Goal: Task Accomplishment & Management: Use online tool/utility

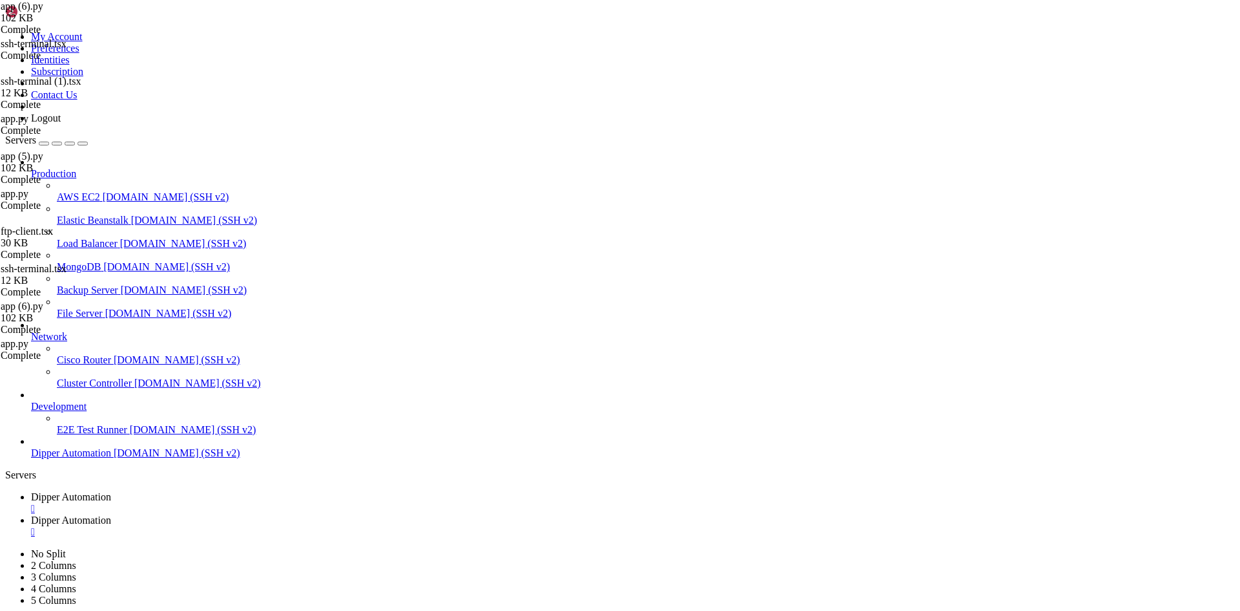
scroll to position [12861, 0]
click at [111, 514] on span "Dipper Automation" at bounding box center [71, 519] width 80 height 11
click at [111, 491] on span "Dipper Automation" at bounding box center [71, 496] width 80 height 11
click at [277, 491] on link "Dipper Automation " at bounding box center [633, 502] width 1204 height 23
click at [276, 491] on link "Dipper Automation " at bounding box center [633, 502] width 1204 height 23
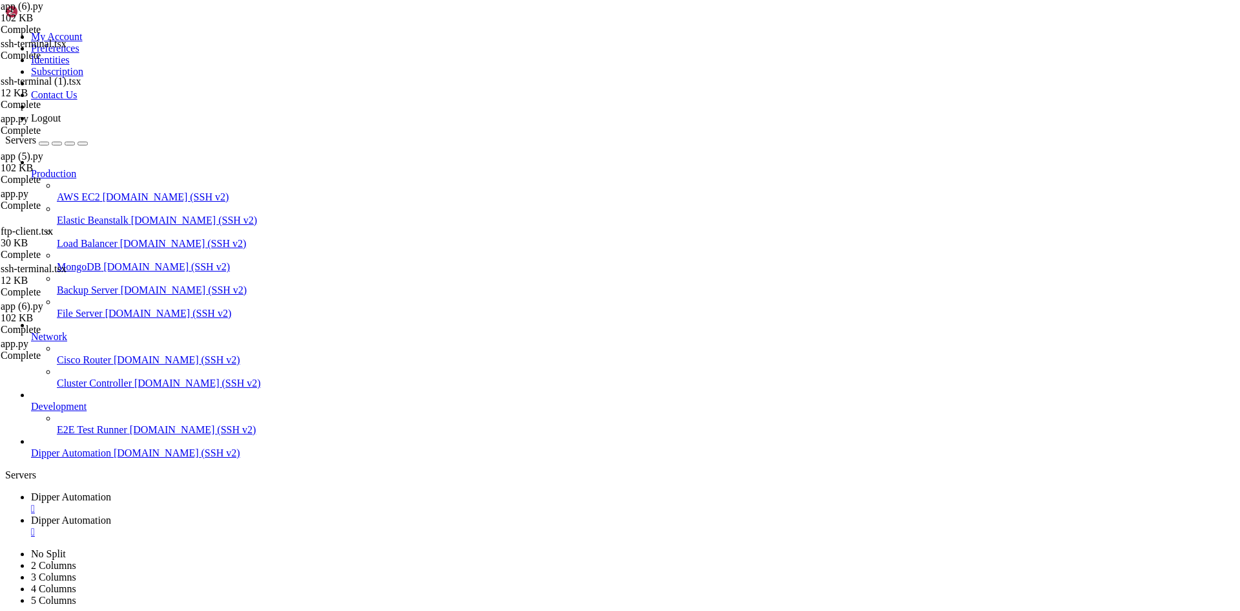
click at [273, 503] on div "" at bounding box center [633, 509] width 1204 height 12
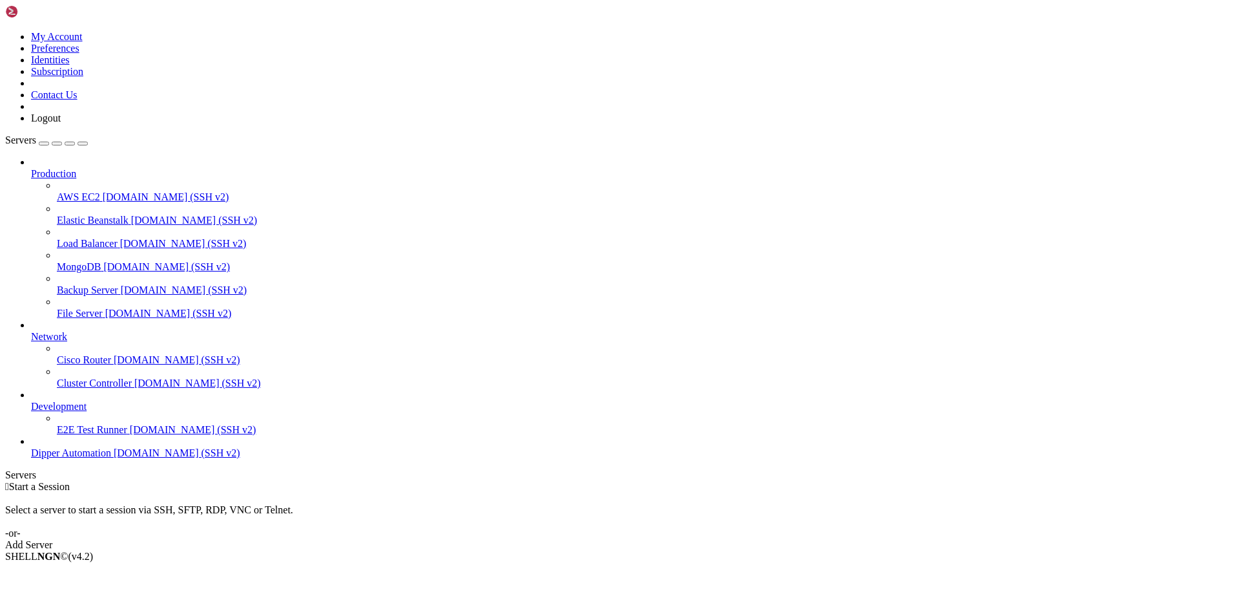
click at [111, 458] on span "Dipper Automation" at bounding box center [71, 452] width 80 height 11
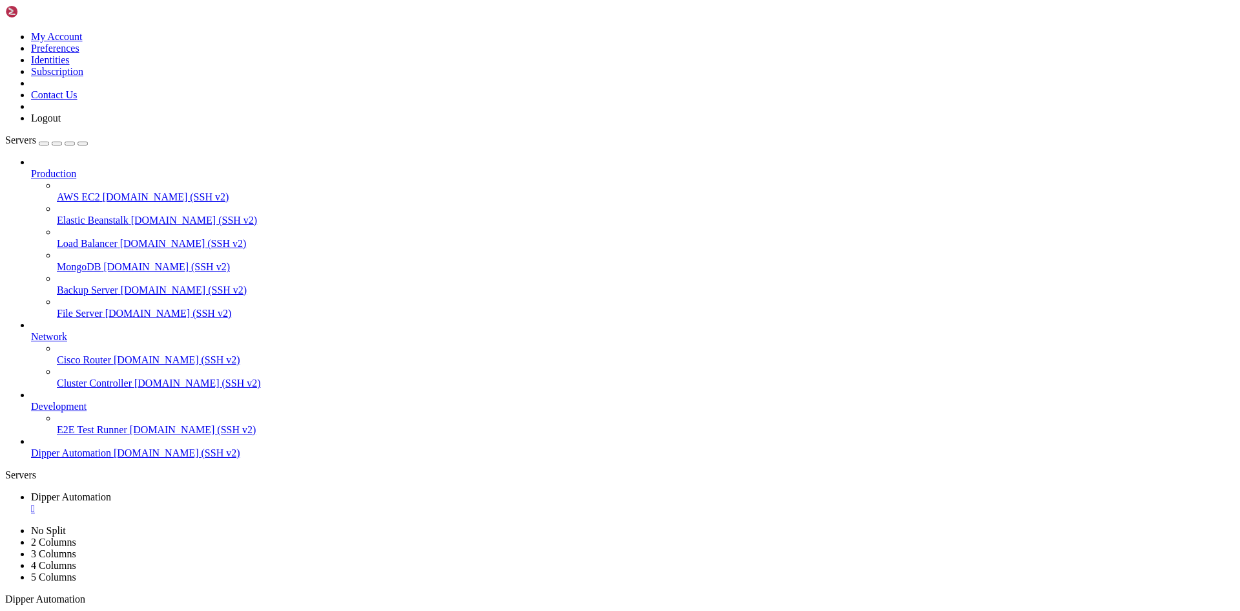
scroll to position [0, 0]
drag, startPoint x: 81, startPoint y: 1048, endPoint x: 131, endPoint y: 1047, distance: 49.7
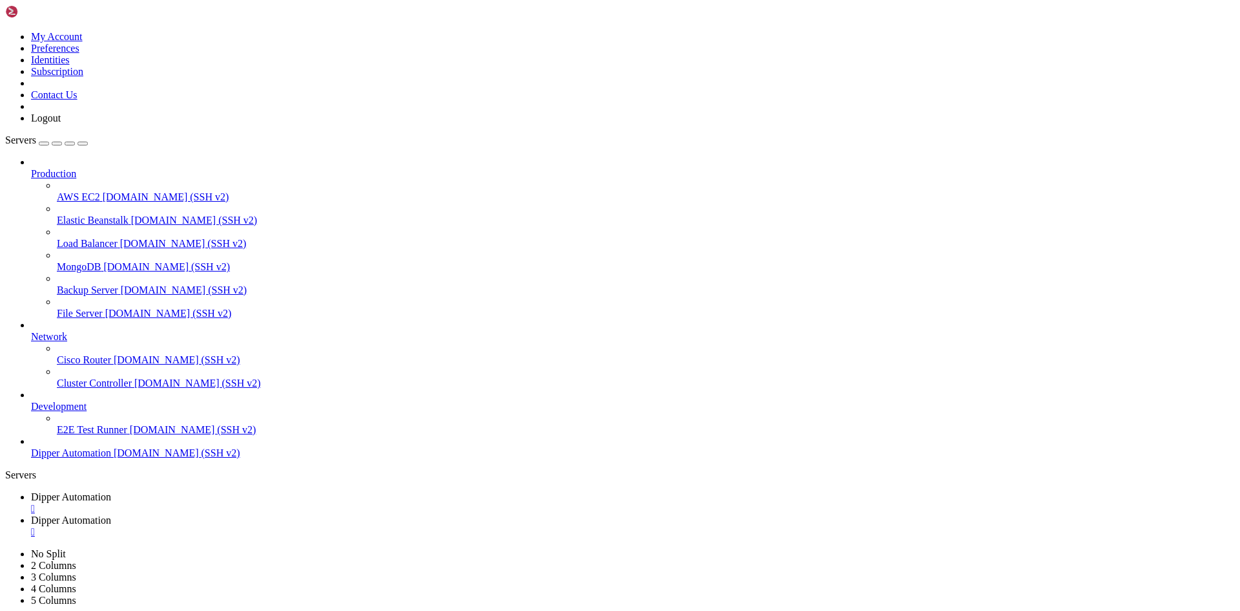
click at [111, 491] on span "Dipper Automation" at bounding box center [71, 496] width 80 height 11
click at [357, 514] on link "Dipper Automation " at bounding box center [633, 525] width 1204 height 23
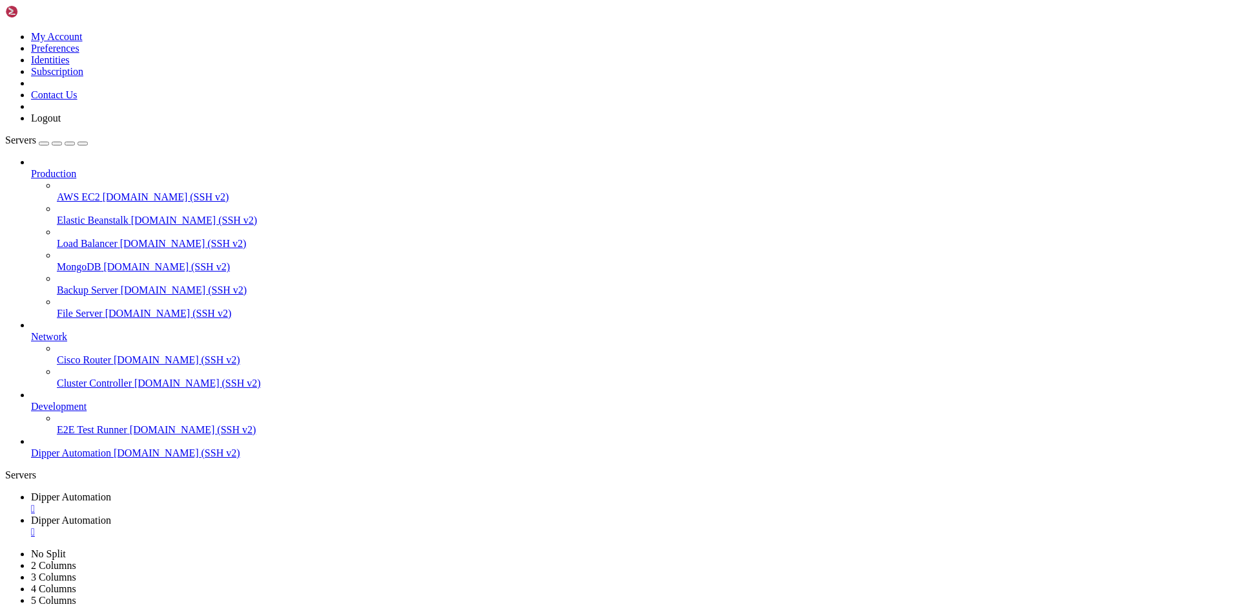
click at [214, 491] on link "Dipper Automation " at bounding box center [633, 502] width 1204 height 23
click at [111, 514] on span "Dipper Automation" at bounding box center [71, 519] width 80 height 11
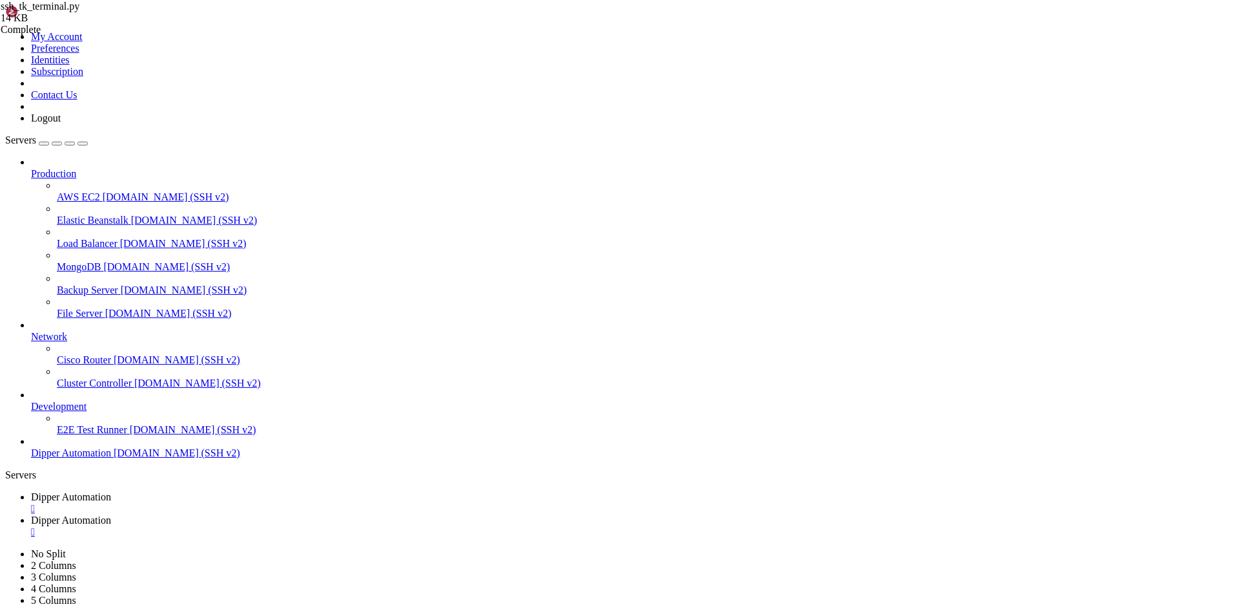
scroll to position [100, 0]
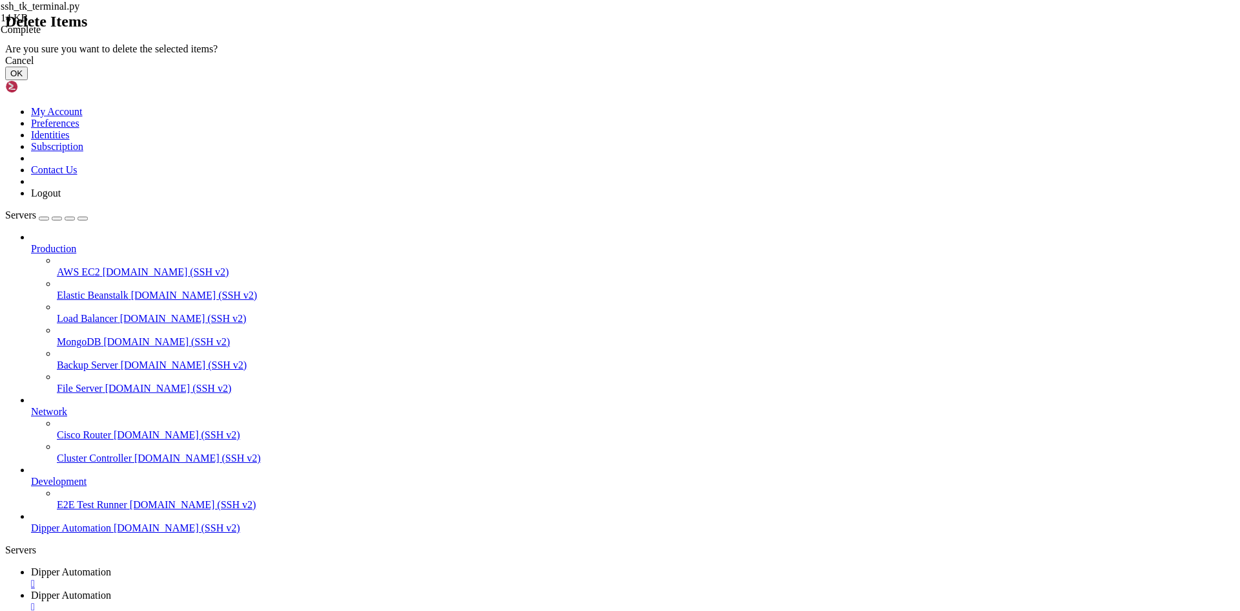
click at [28, 80] on button "OK" at bounding box center [16, 74] width 23 height 14
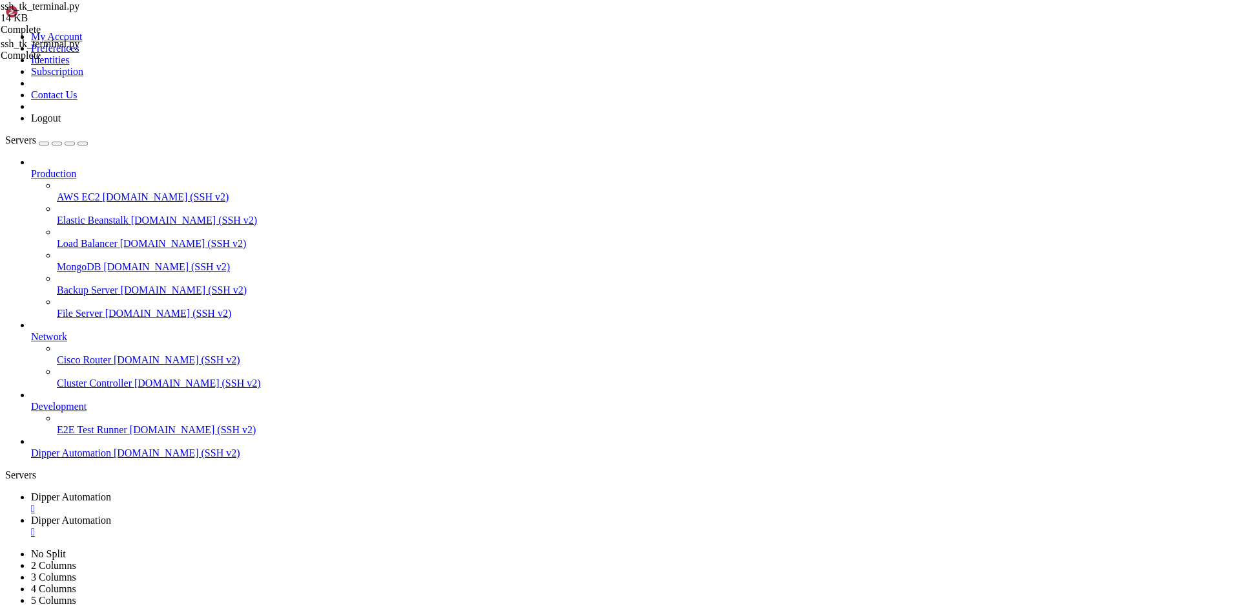
scroll to position [0, 0]
click at [198, 491] on link "Dipper Automation " at bounding box center [633, 502] width 1204 height 23
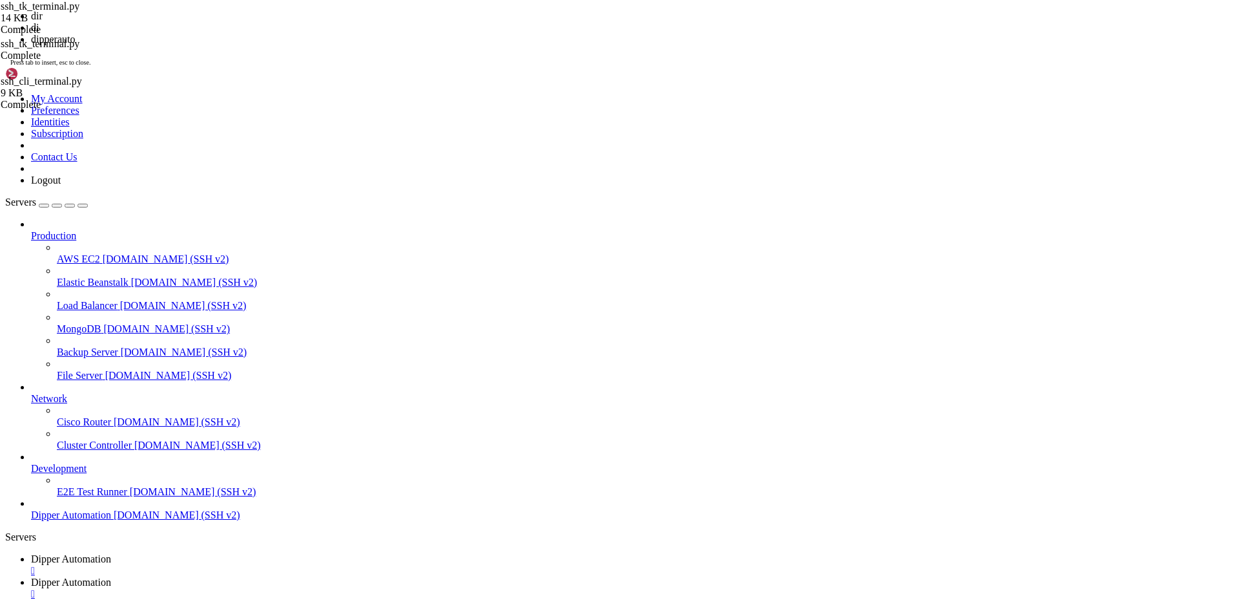
scroll to position [1142, 0]
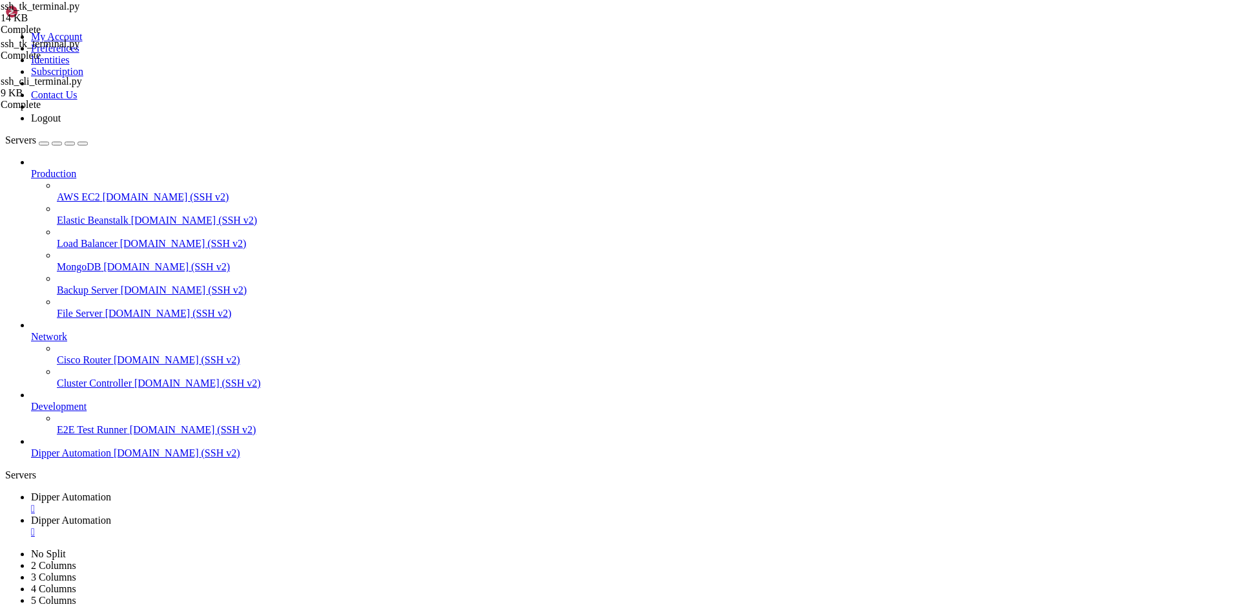
drag, startPoint x: 590, startPoint y: 1109, endPoint x: 663, endPoint y: 1026, distance: 110.7
click at [343, 514] on link "Dipper Automation " at bounding box center [633, 525] width 1204 height 23
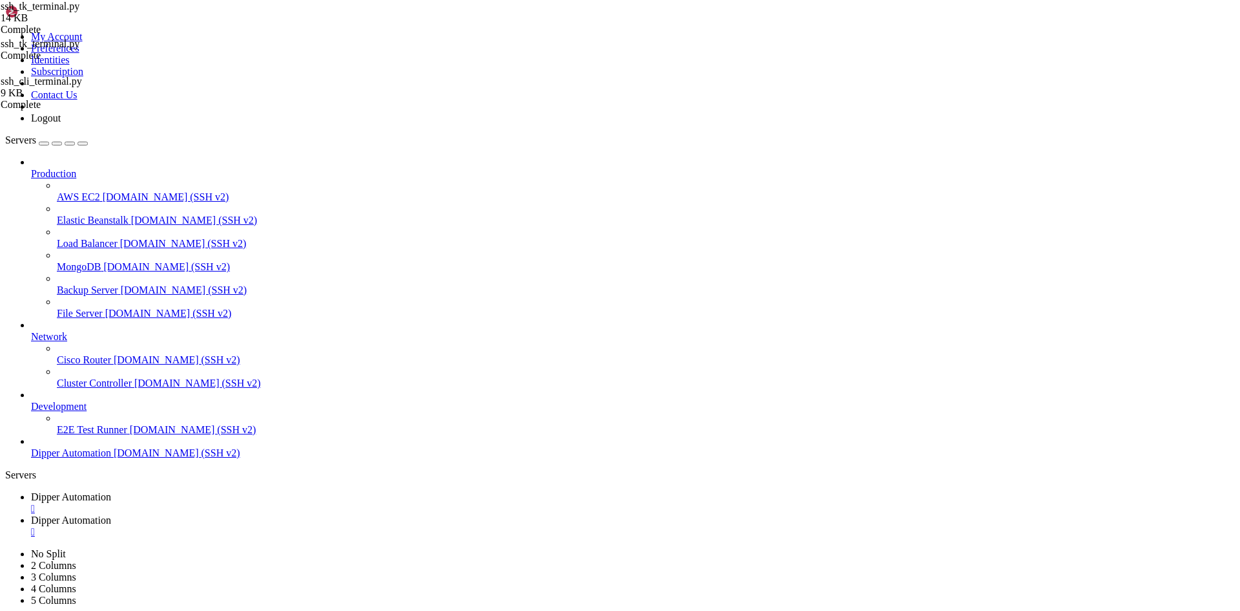
type input "/root/DipperIntegrated/app"
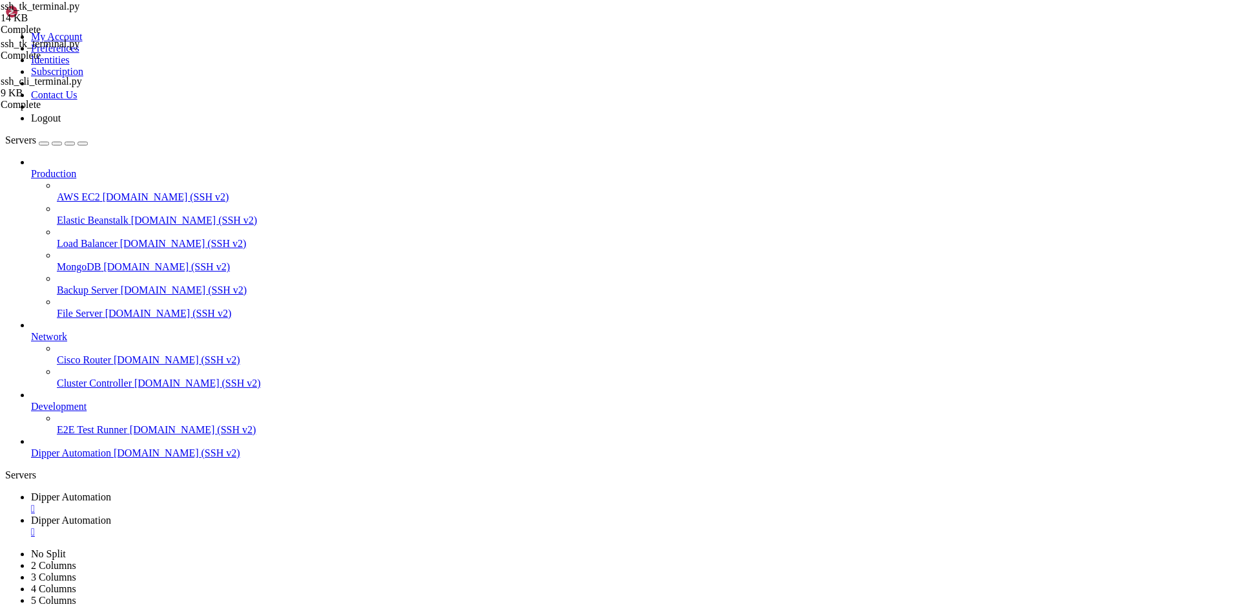
type textarea "--primary-foreground: 222.2 47.4% 11.2%;"
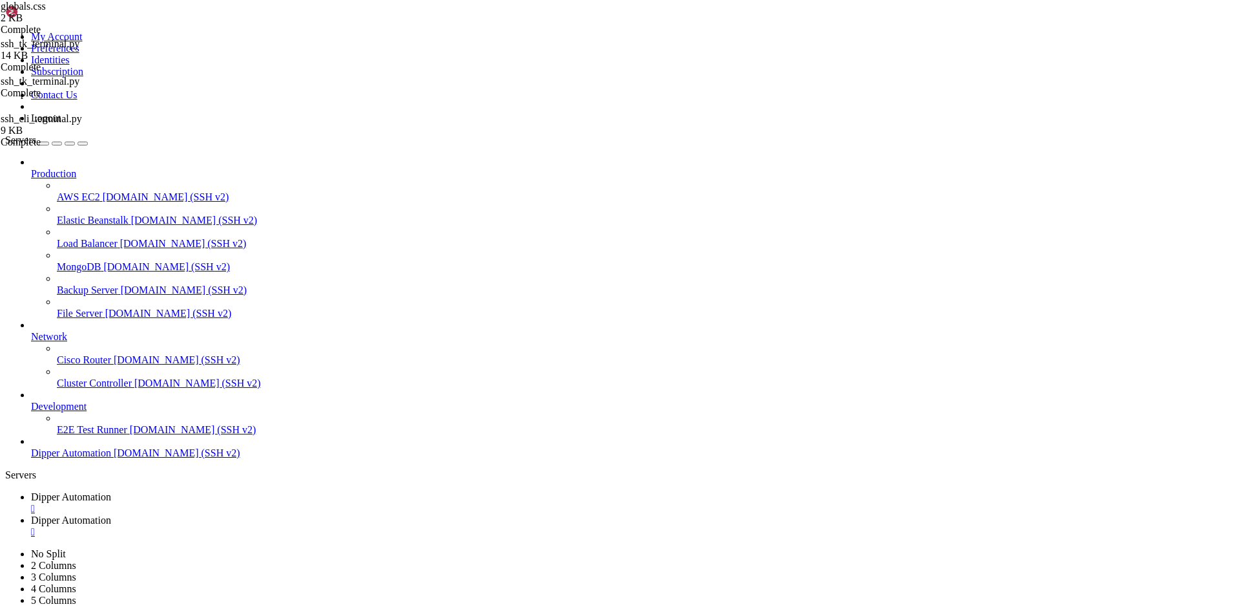
type input "60"
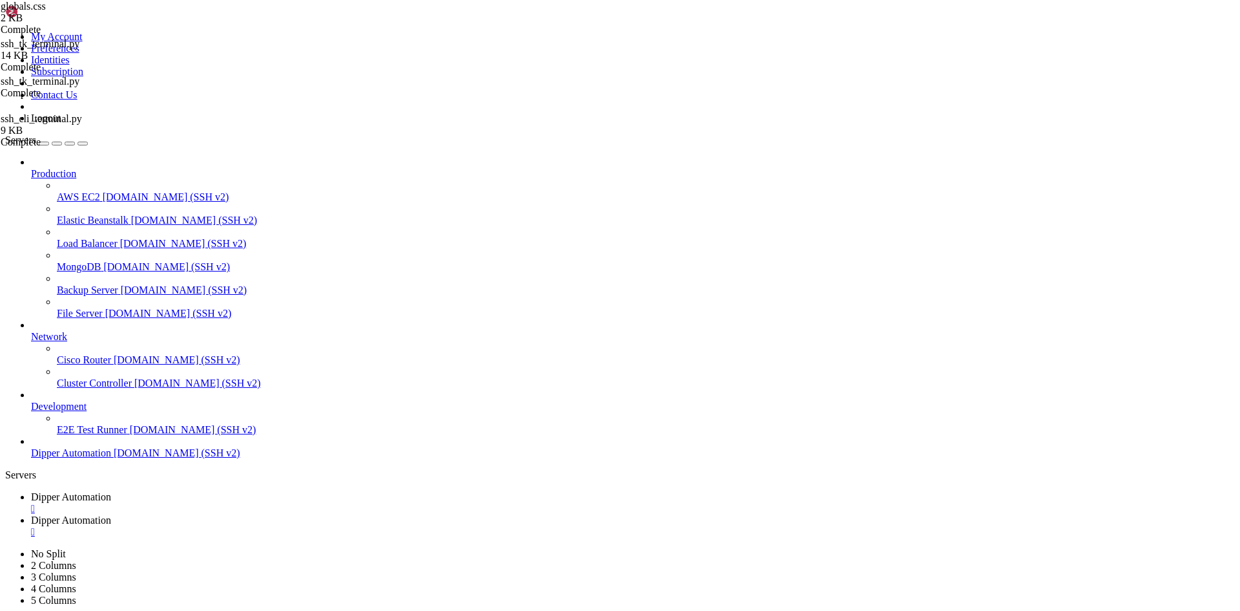
type textarea "--primary: 45 93% 32%;"
click at [203, 491] on link "Dipper Automation " at bounding box center [633, 502] width 1204 height 23
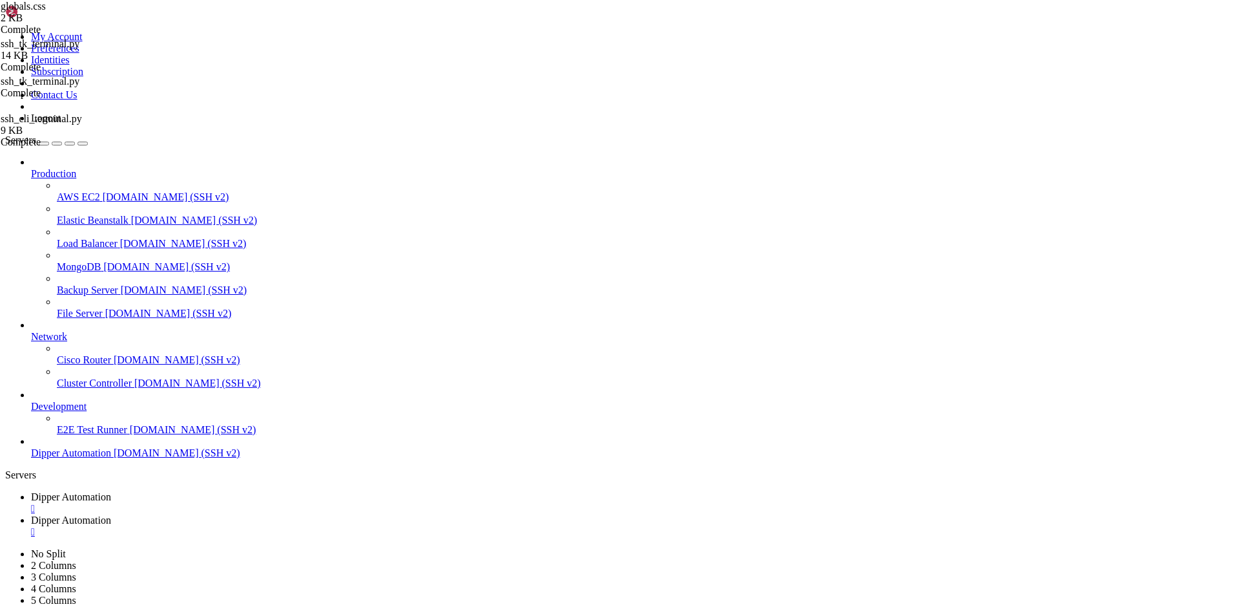
scroll to position [1153, 0]
click at [111, 514] on span "Dipper Automation" at bounding box center [71, 519] width 80 height 11
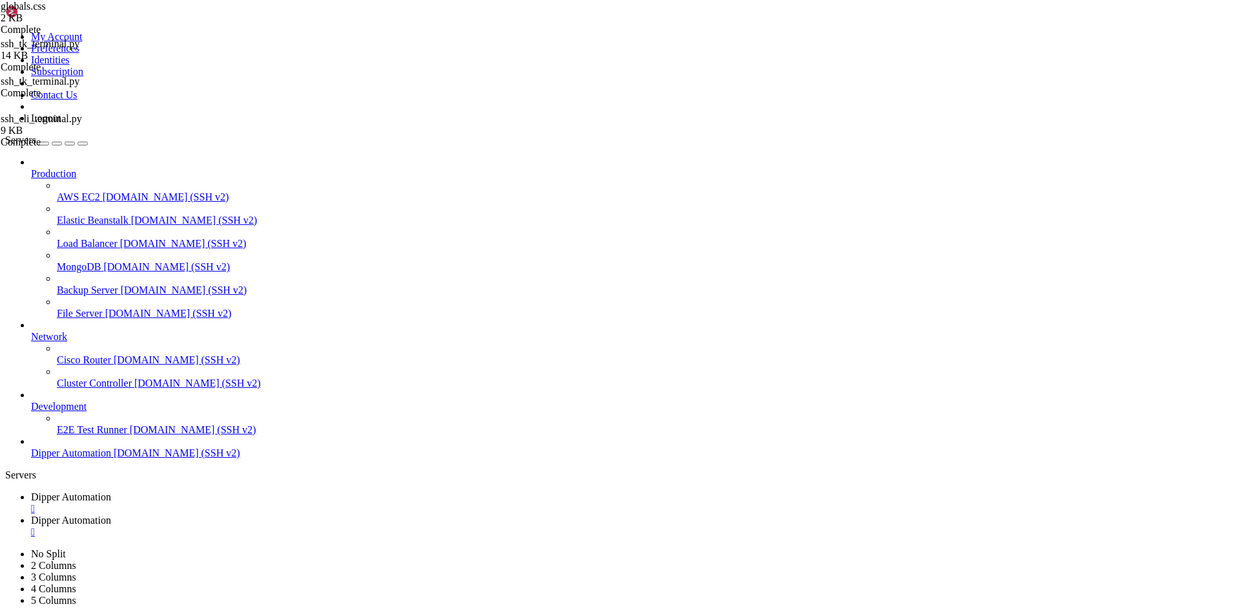
type input "/root/DipperIntegrated/components"
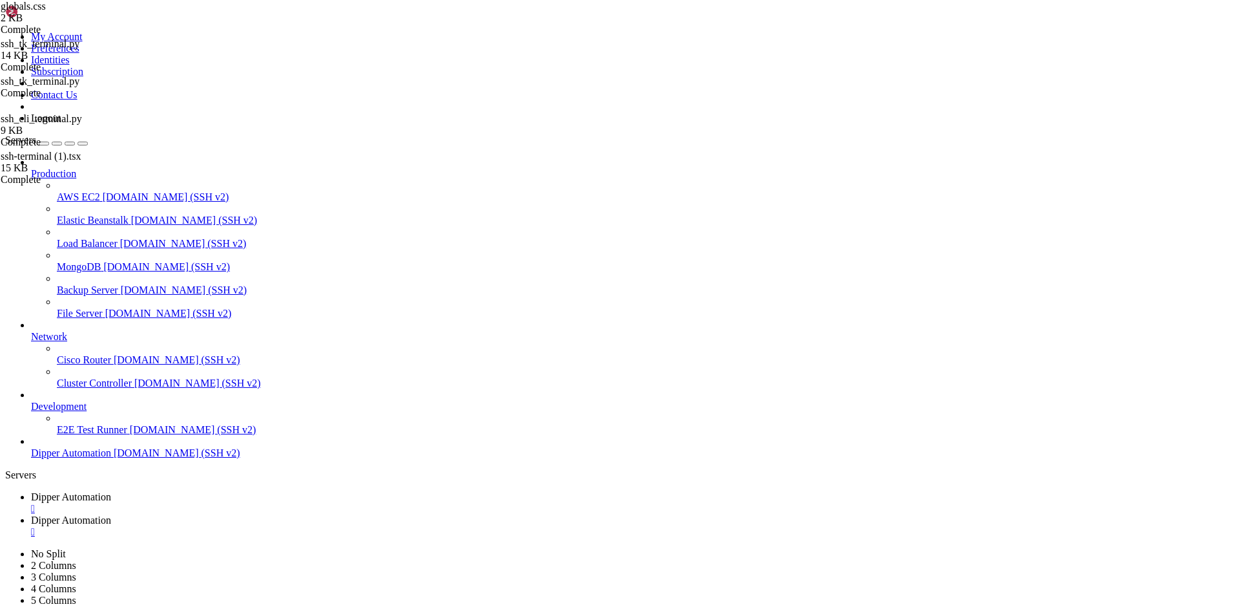
scroll to position [653, 0]
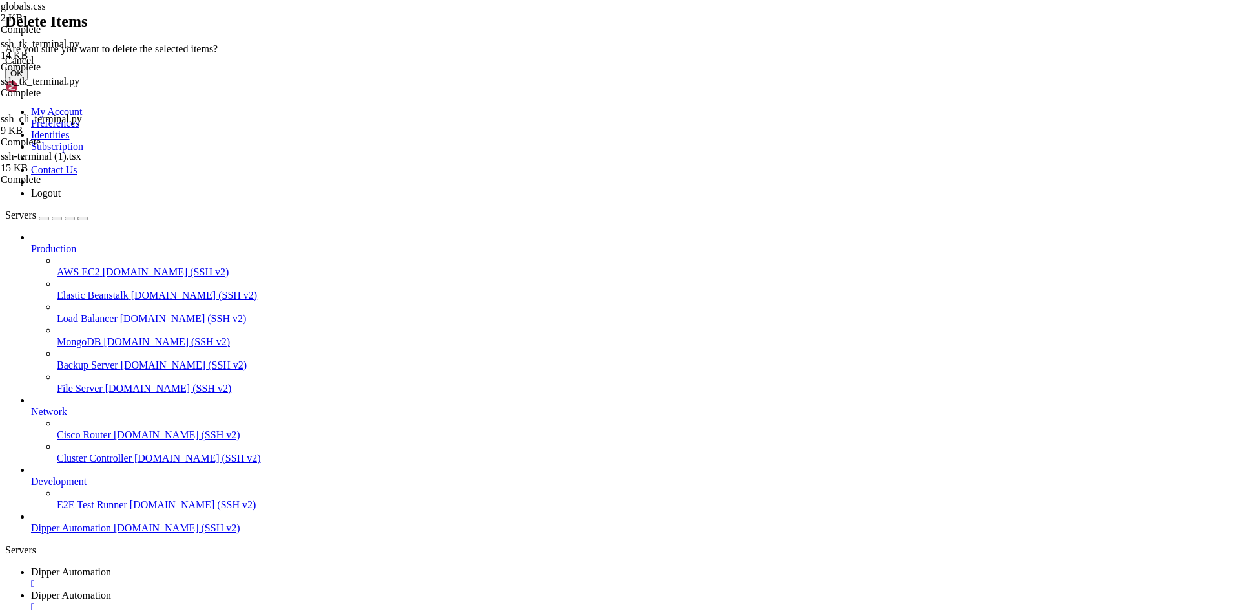
click at [28, 80] on button "OK" at bounding box center [16, 74] width 23 height 14
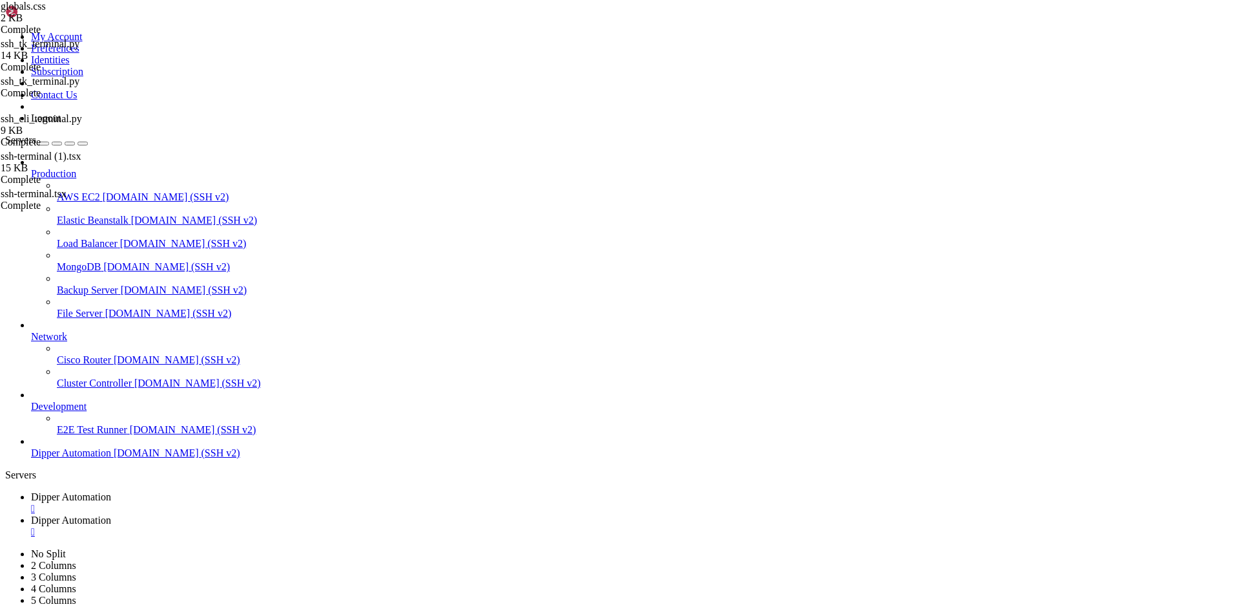
scroll to position [623, 0]
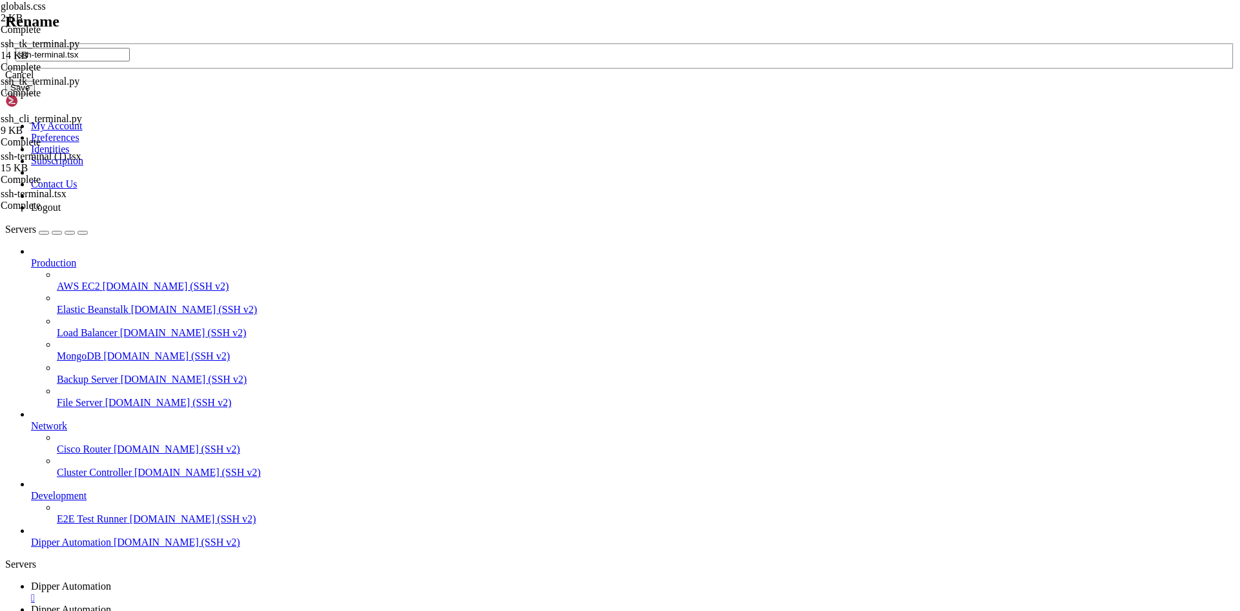
type input "ssh-terminal.tsx"
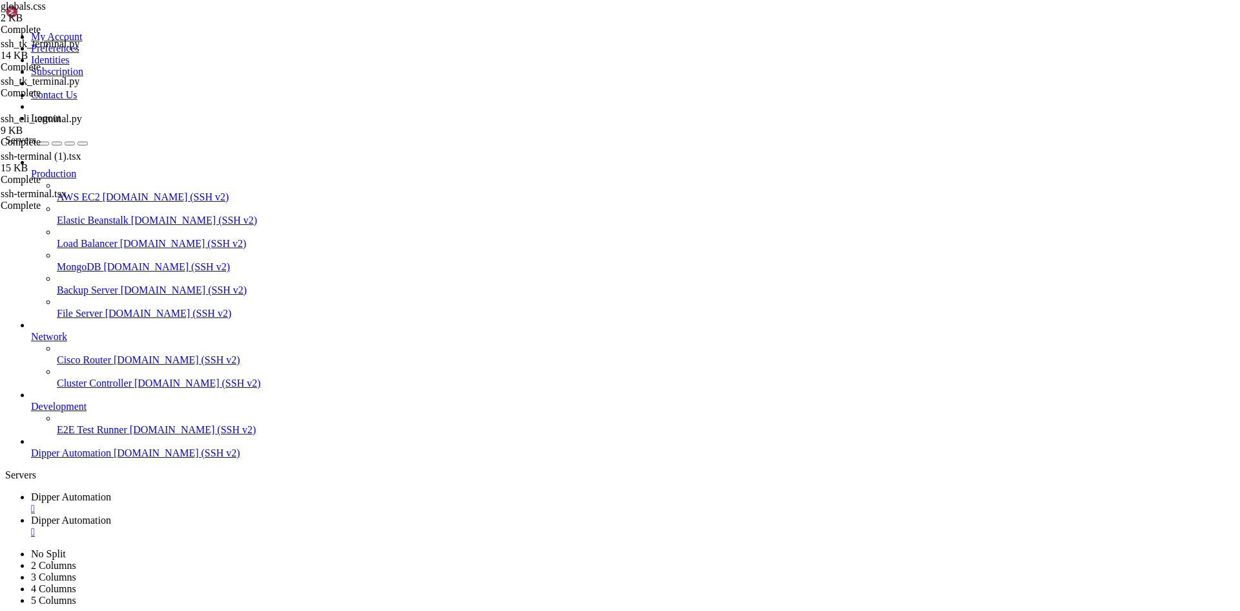
scroll to position [0, 0]
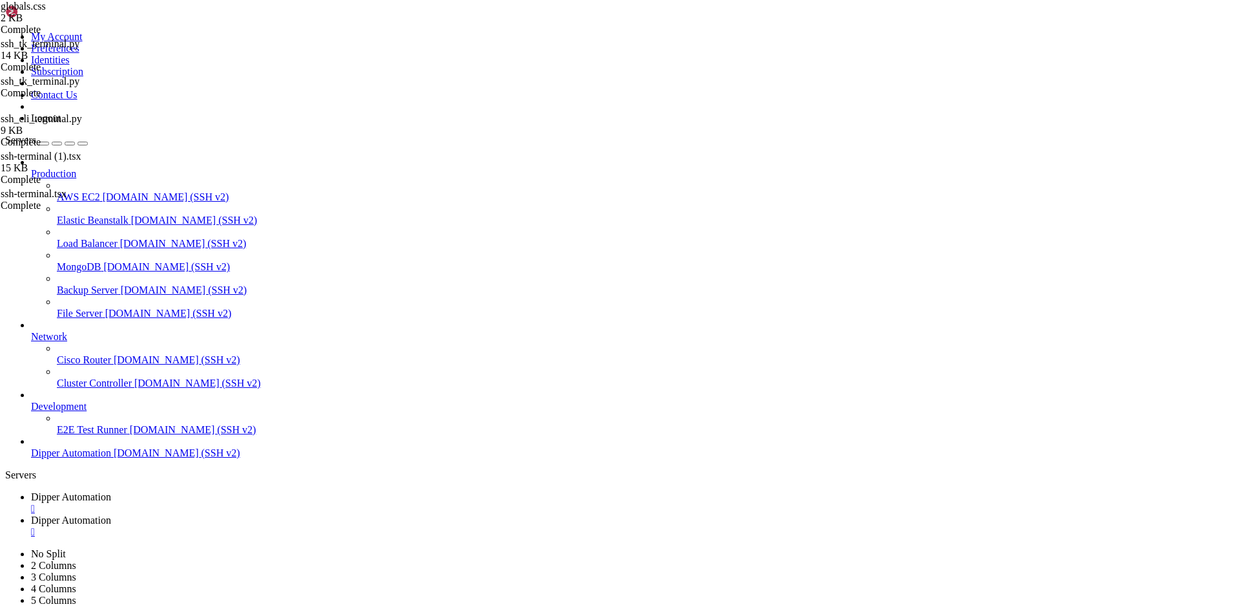
type input "/root/DipperIntegrated/backend"
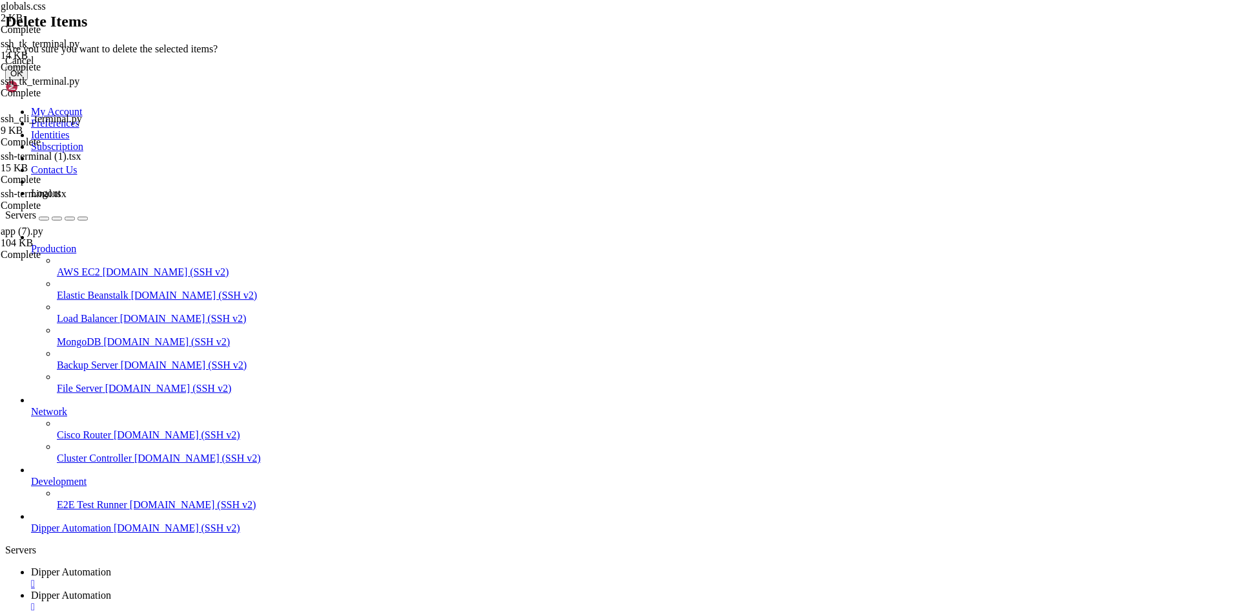
click at [28, 80] on button "OK" at bounding box center [16, 74] width 23 height 14
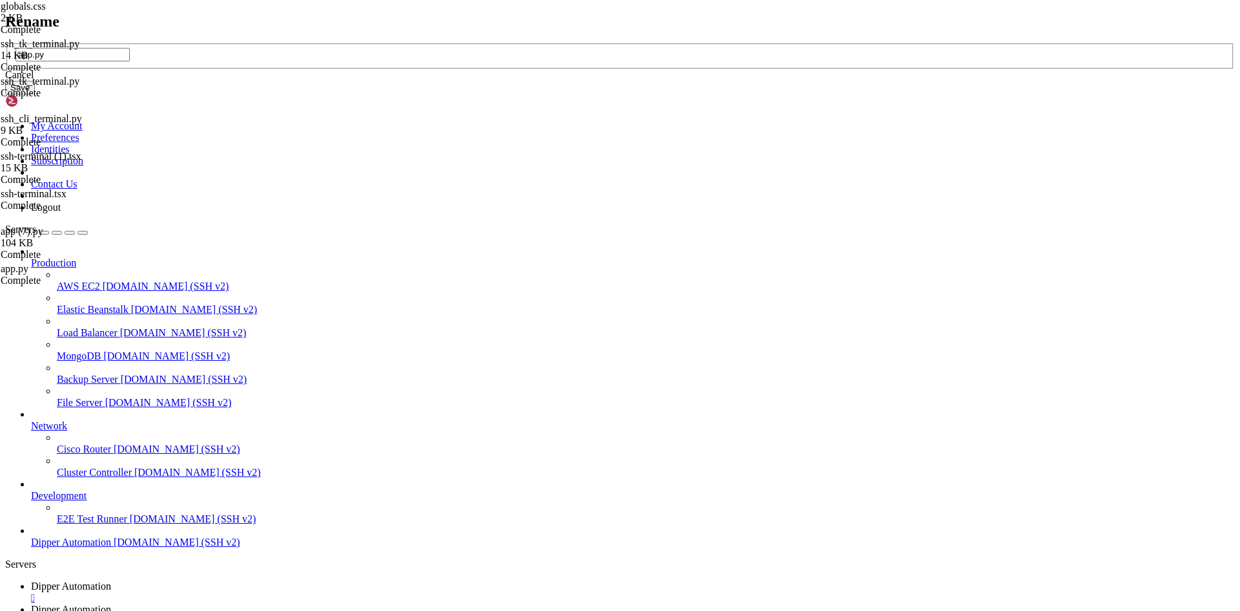
type input "app.py"
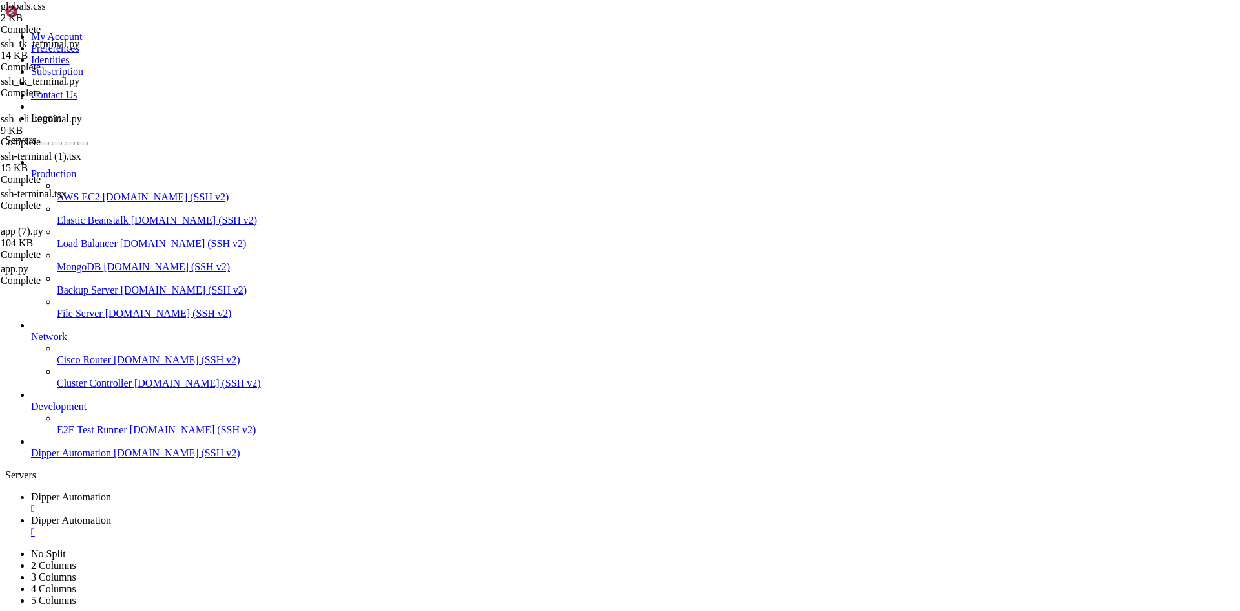
scroll to position [100, 0]
click at [111, 491] on span "Dipper Automation" at bounding box center [71, 496] width 80 height 11
